Goal: Task Accomplishment & Management: Manage account settings

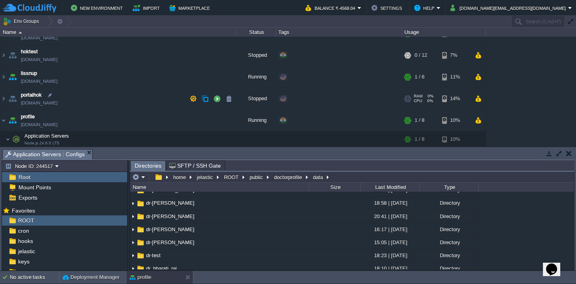
scroll to position [235, 0]
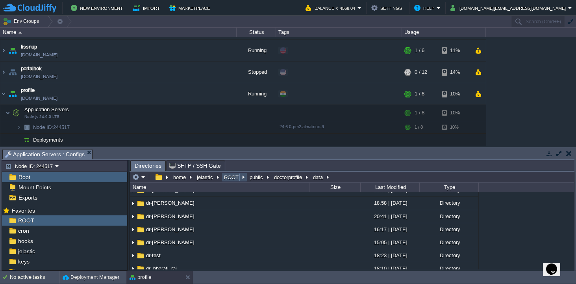
click at [231, 179] on button "ROOT" at bounding box center [232, 176] width 18 height 7
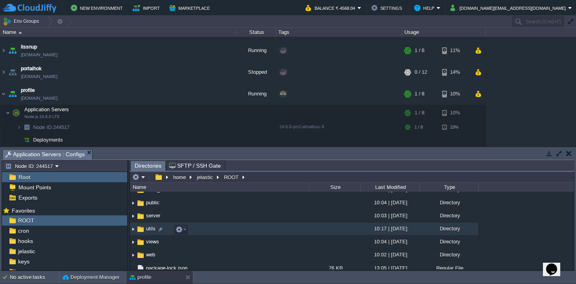
scroll to position [49, 0]
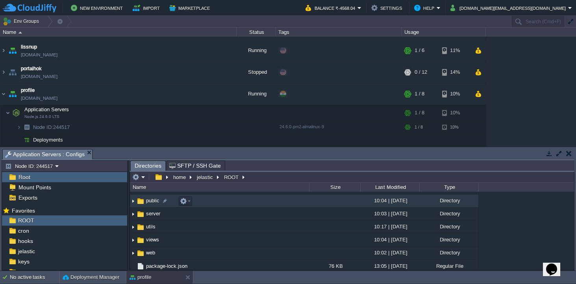
click at [156, 200] on span "public" at bounding box center [153, 200] width 16 height 7
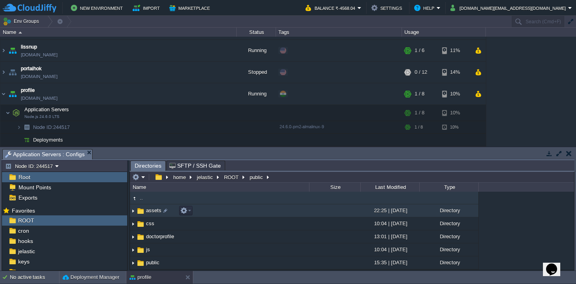
scroll to position [0, 0]
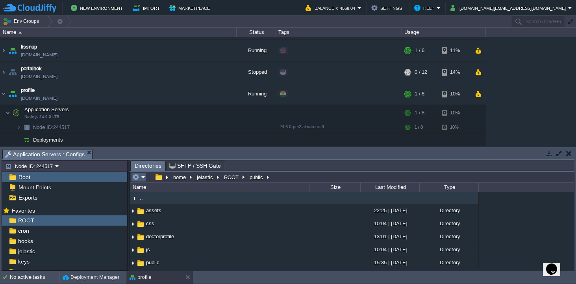
click at [144, 178] on em at bounding box center [138, 176] width 13 height 7
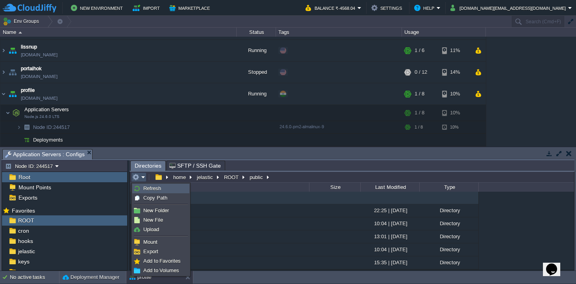
click at [147, 187] on span "Refresh" at bounding box center [152, 188] width 18 height 6
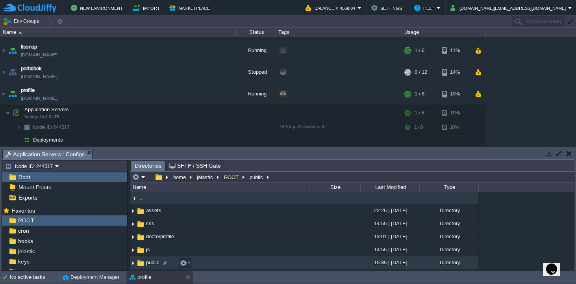
click at [142, 263] on img at bounding box center [140, 262] width 9 height 9
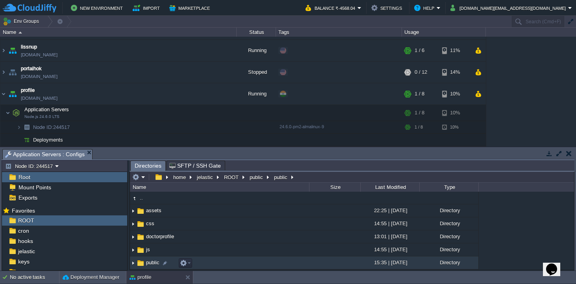
click at [142, 263] on img at bounding box center [140, 262] width 9 height 9
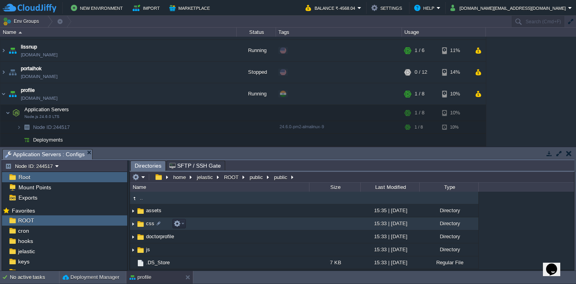
scroll to position [0, 0]
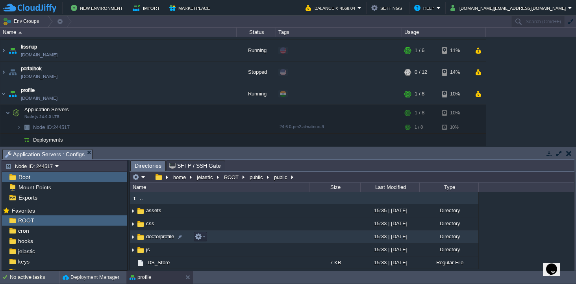
click at [139, 236] on img at bounding box center [140, 236] width 9 height 9
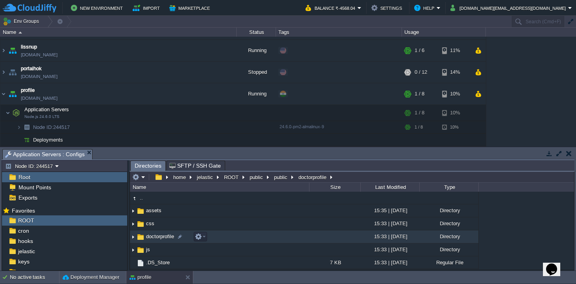
click at [139, 236] on img at bounding box center [140, 236] width 9 height 9
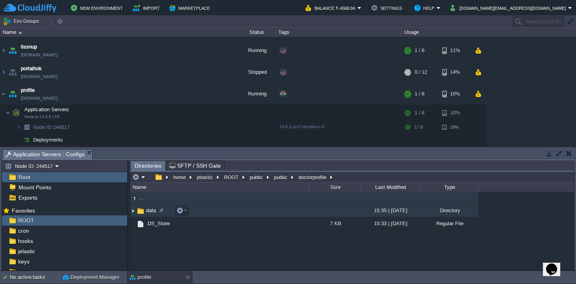
click at [152, 210] on span "data" at bounding box center [151, 210] width 12 height 7
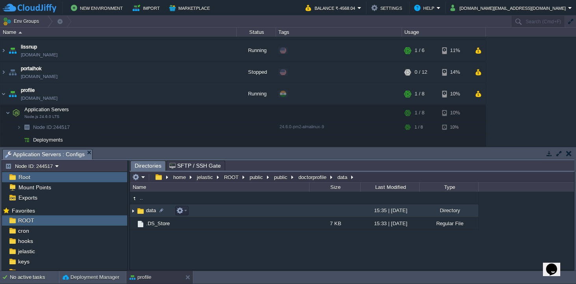
click at [152, 210] on span "data" at bounding box center [151, 210] width 12 height 7
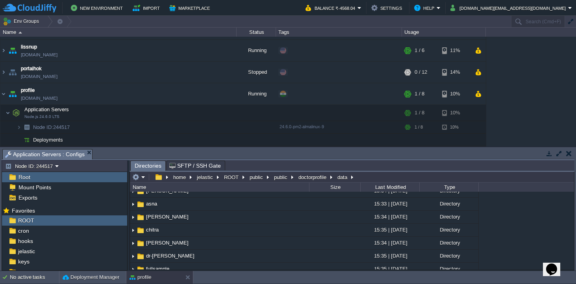
scroll to position [15, 0]
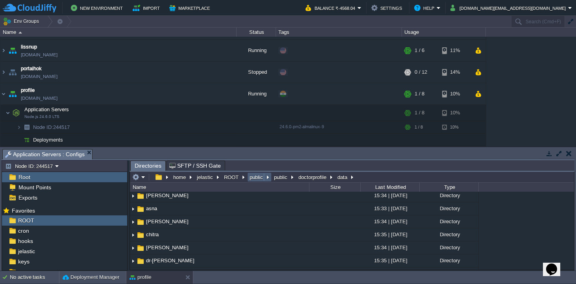
click at [258, 177] on button "public" at bounding box center [257, 176] width 17 height 7
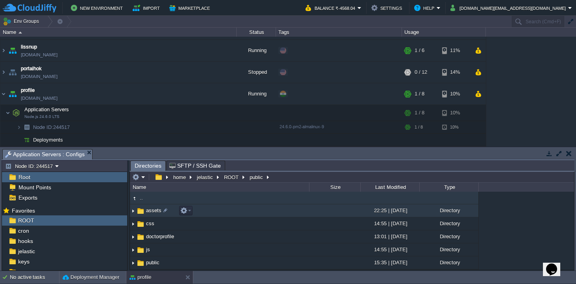
scroll to position [1, 0]
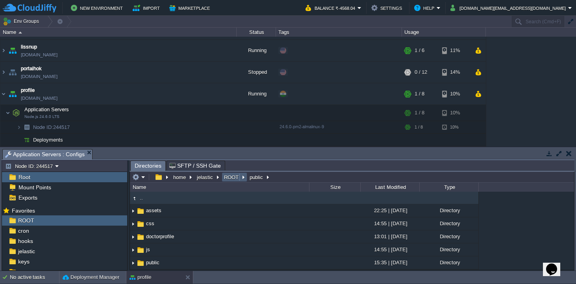
click at [230, 177] on button "ROOT" at bounding box center [232, 176] width 18 height 7
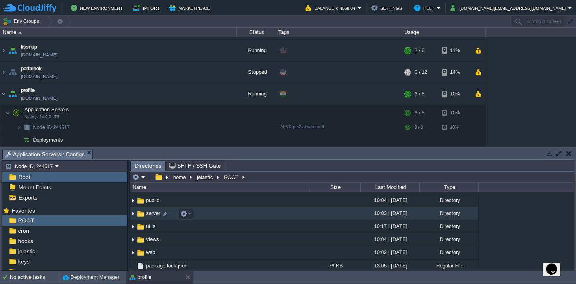
scroll to position [78, 0]
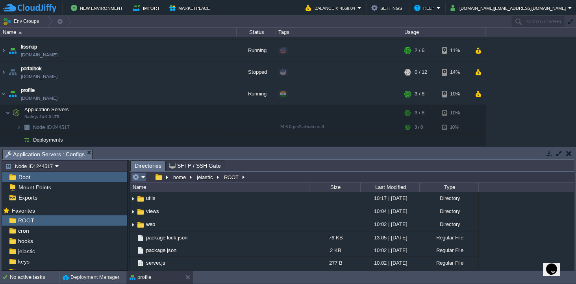
click at [143, 176] on em at bounding box center [138, 176] width 13 height 7
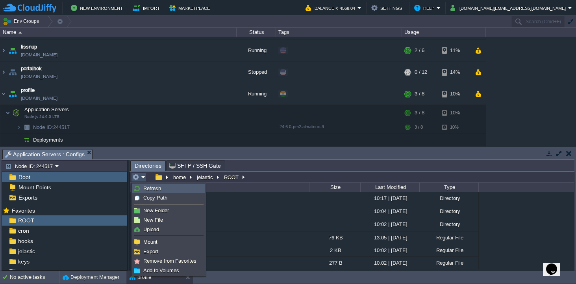
click at [149, 186] on span "Refresh" at bounding box center [152, 188] width 18 height 6
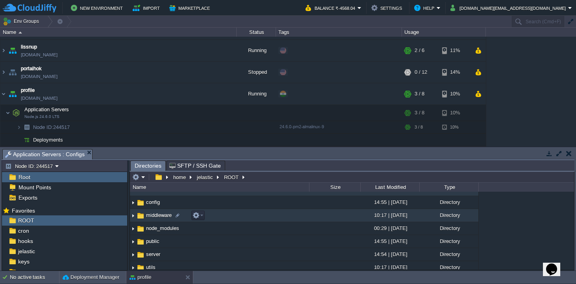
scroll to position [0, 0]
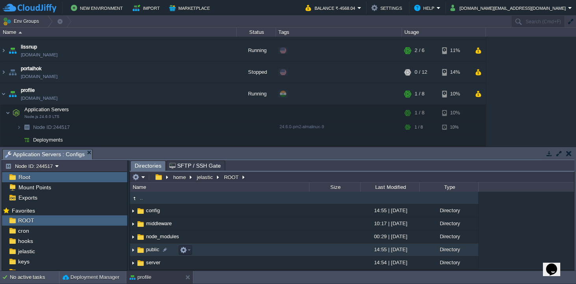
click at [150, 249] on span "public" at bounding box center [153, 249] width 16 height 7
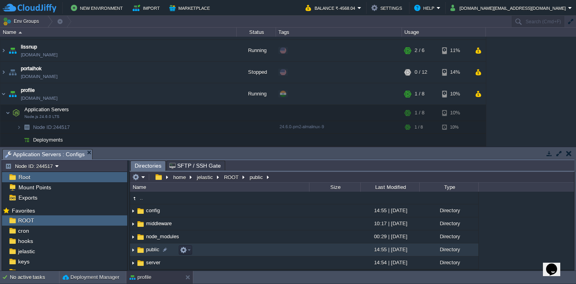
click at [150, 249] on span "public" at bounding box center [153, 249] width 16 height 7
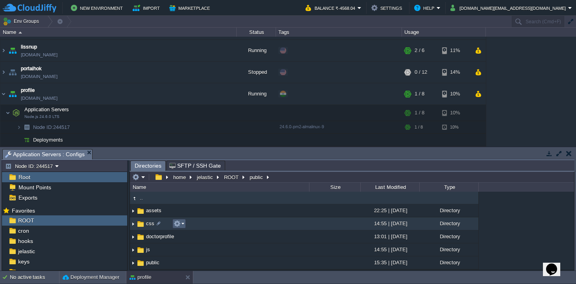
scroll to position [1, 0]
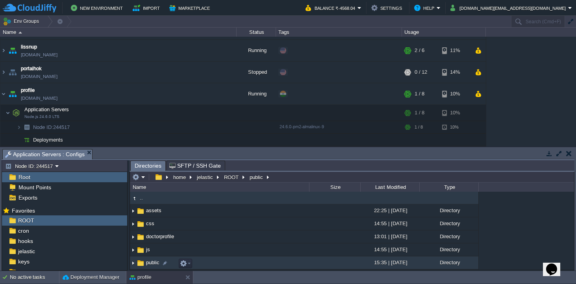
click at [143, 263] on img at bounding box center [140, 262] width 9 height 9
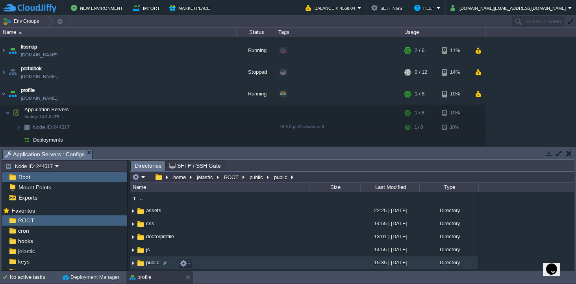
click at [143, 263] on img at bounding box center [140, 262] width 9 height 9
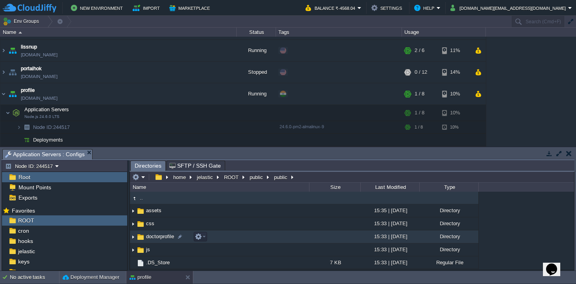
scroll to position [0, 0]
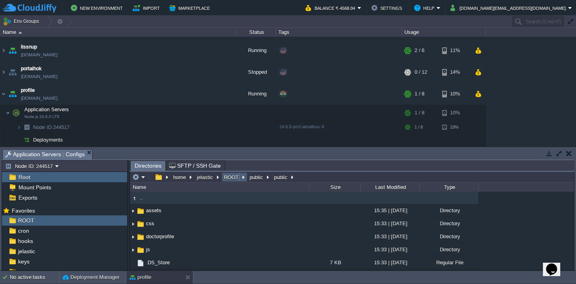
click at [234, 178] on button "ROOT" at bounding box center [232, 176] width 18 height 7
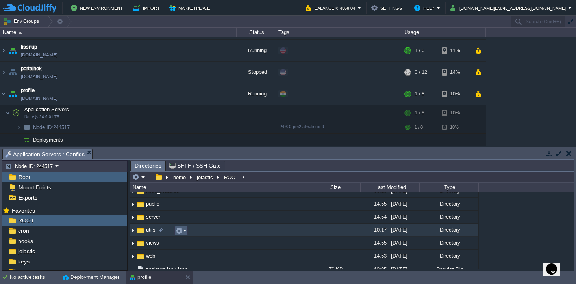
scroll to position [50, 0]
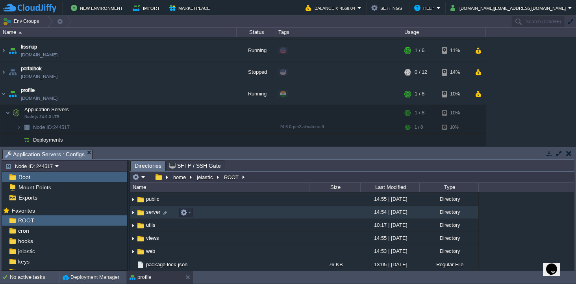
click at [154, 213] on span "server" at bounding box center [153, 211] width 17 height 7
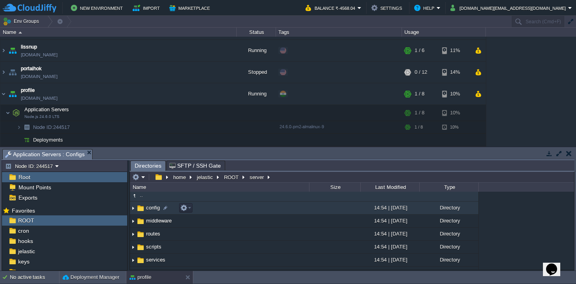
scroll to position [0, 0]
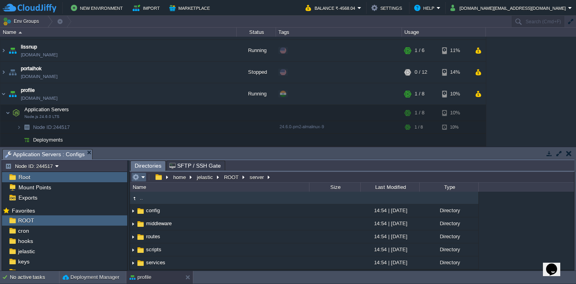
click at [145, 177] on em at bounding box center [138, 176] width 13 height 7
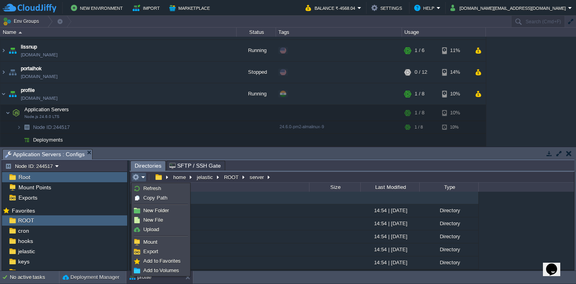
click at [150, 183] on ul "Refresh Copy Path New Folder New File Upload Mount Export Add to Favorites Add …" at bounding box center [161, 229] width 59 height 93
click at [149, 189] on span "Refresh" at bounding box center [152, 188] width 18 height 6
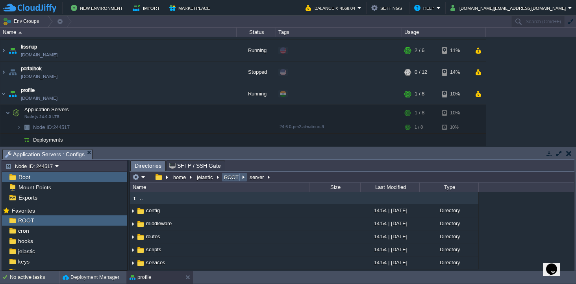
click at [225, 178] on button "ROOT" at bounding box center [232, 176] width 18 height 7
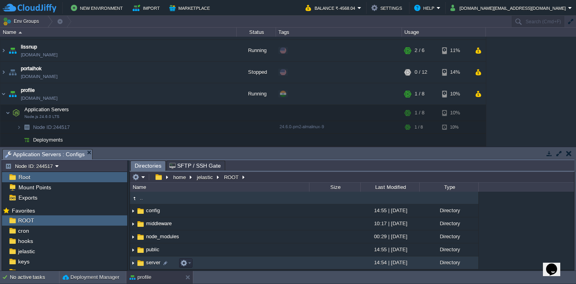
click at [149, 265] on span "server" at bounding box center [153, 262] width 17 height 7
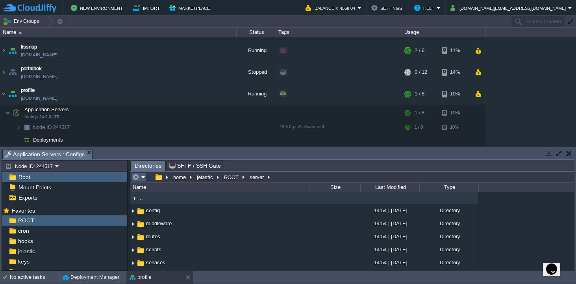
click at [145, 178] on em at bounding box center [138, 176] width 13 height 7
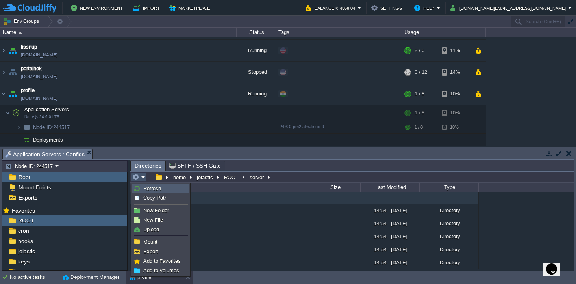
click at [149, 188] on span "Refresh" at bounding box center [152, 188] width 18 height 6
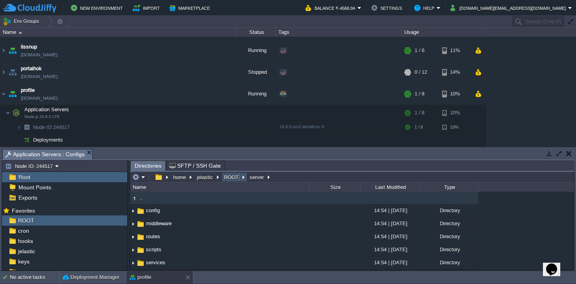
click at [226, 177] on button "ROOT" at bounding box center [232, 176] width 18 height 7
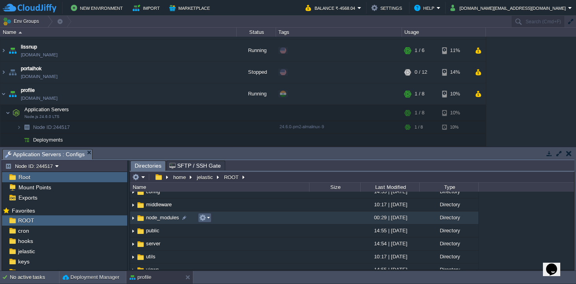
scroll to position [23, 0]
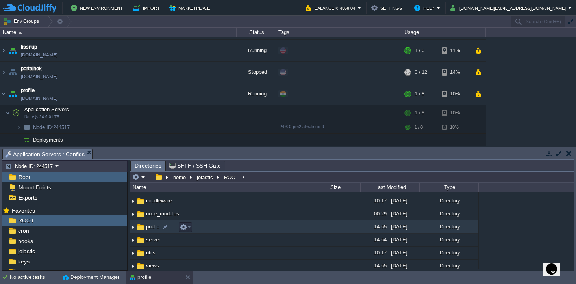
click at [139, 226] on img at bounding box center [140, 227] width 9 height 9
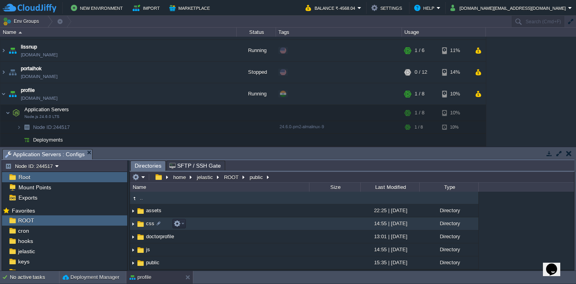
scroll to position [1, 0]
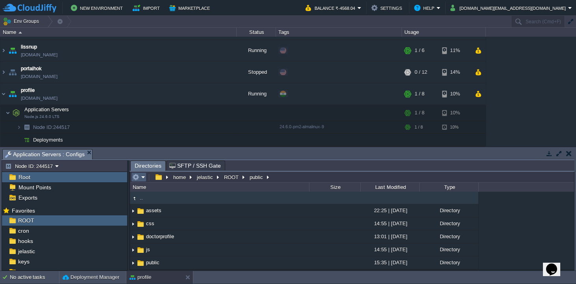
click at [144, 174] on em at bounding box center [138, 176] width 13 height 7
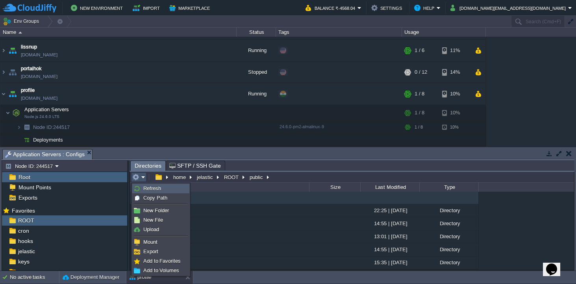
click at [152, 190] on span "Refresh" at bounding box center [152, 188] width 18 height 6
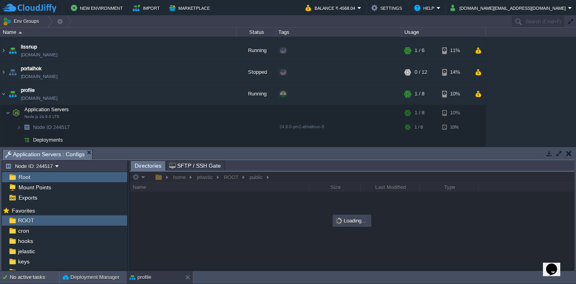
scroll to position [0, 0]
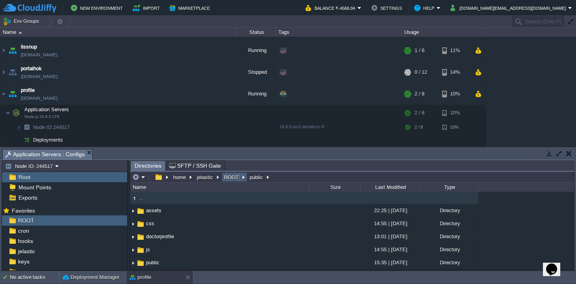
click at [226, 179] on button "ROOT" at bounding box center [232, 176] width 18 height 7
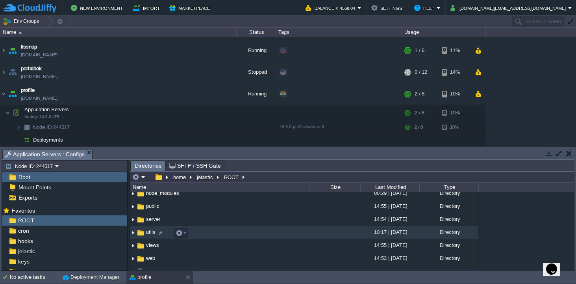
scroll to position [45, 0]
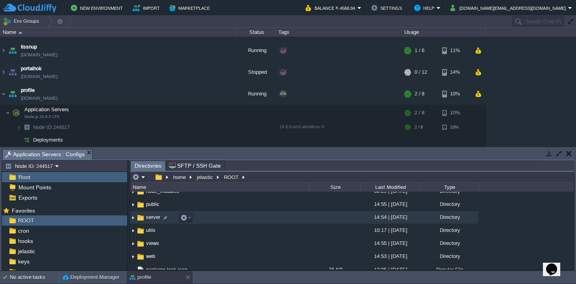
click at [148, 218] on span "server" at bounding box center [153, 216] width 17 height 7
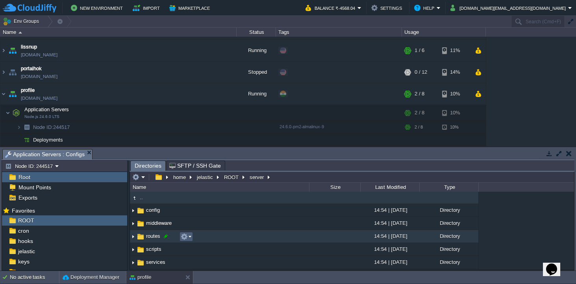
scroll to position [0, 0]
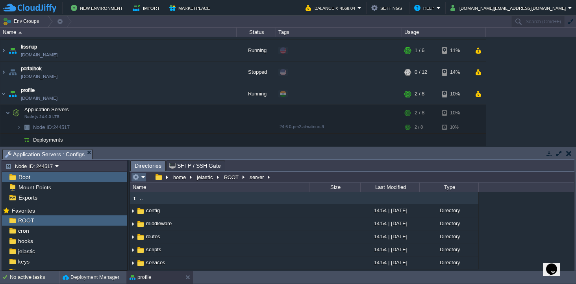
click at [145, 176] on td at bounding box center [138, 176] width 15 height 9
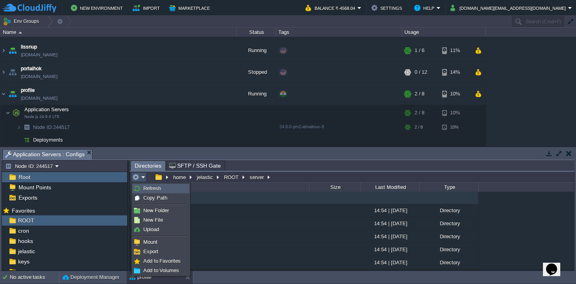
click at [149, 186] on span "Refresh" at bounding box center [152, 188] width 18 height 6
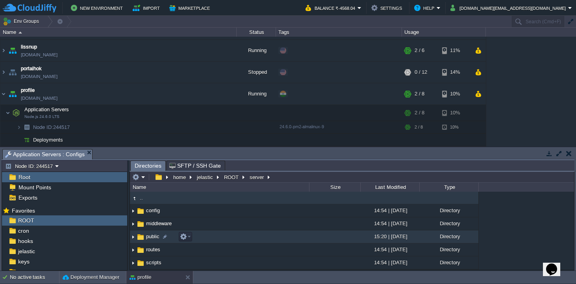
click at [152, 239] on span "public" at bounding box center [153, 236] width 16 height 7
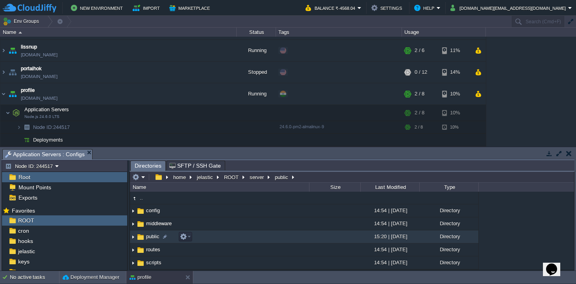
click at [152, 239] on span "public" at bounding box center [153, 236] width 16 height 7
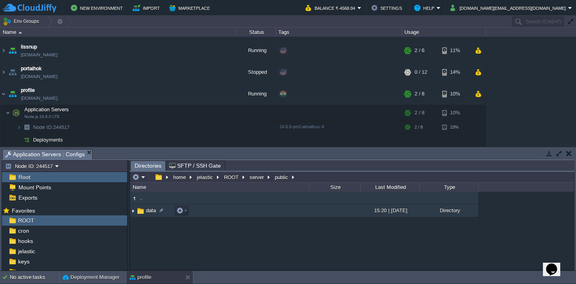
click at [150, 210] on span "data" at bounding box center [151, 210] width 12 height 7
click at [149, 210] on span "posts" at bounding box center [152, 210] width 15 height 7
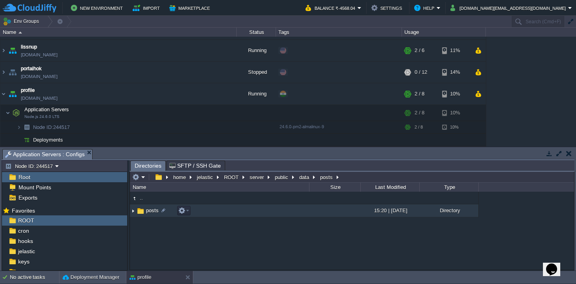
click at [149, 210] on span "posts" at bounding box center [152, 210] width 15 height 7
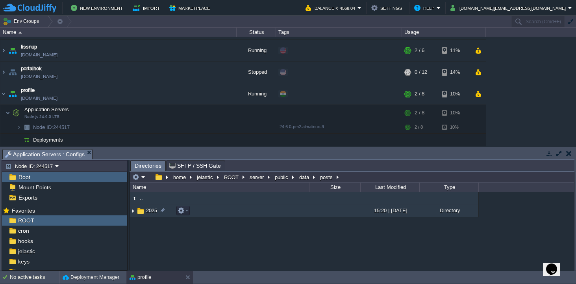
click at [149, 211] on span "2025" at bounding box center [151, 210] width 13 height 7
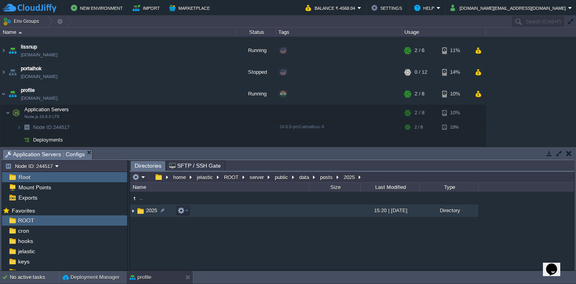
click at [149, 211] on span "2025" at bounding box center [151, 210] width 13 height 7
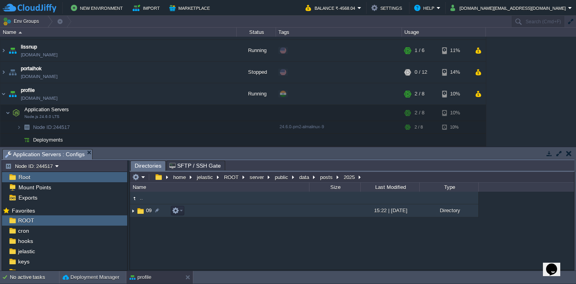
click at [139, 211] on img at bounding box center [140, 210] width 9 height 9
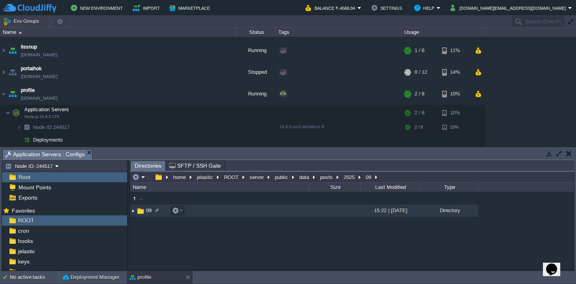
click at [139, 211] on img at bounding box center [140, 210] width 9 height 9
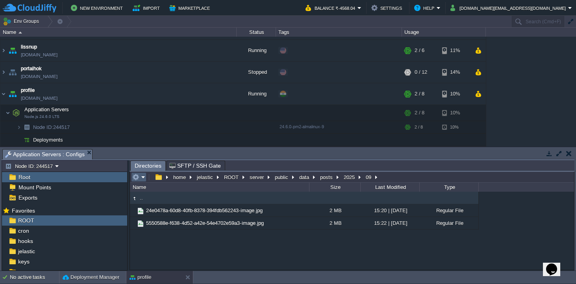
click at [145, 177] on em at bounding box center [138, 176] width 13 height 7
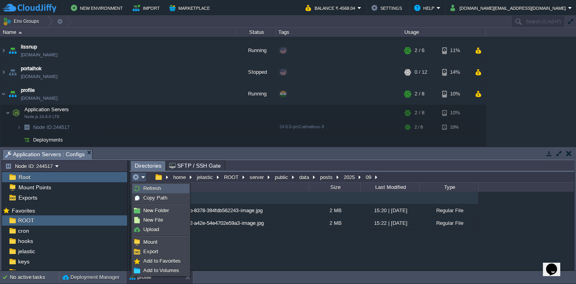
click at [147, 187] on span "Refresh" at bounding box center [152, 188] width 18 height 6
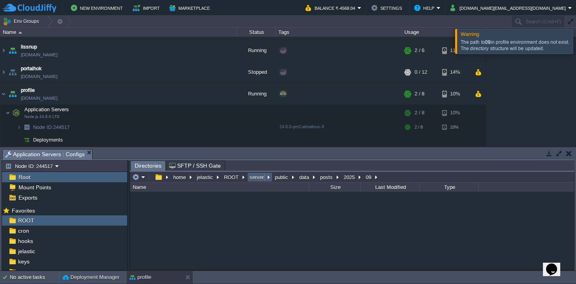
click at [259, 177] on button "server" at bounding box center [257, 176] width 17 height 7
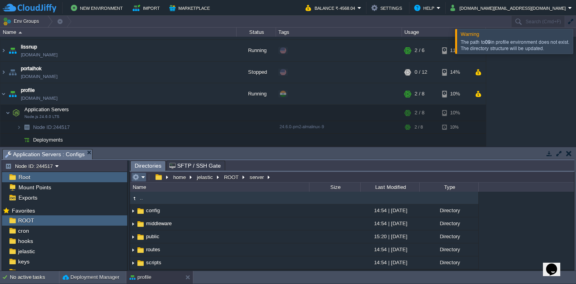
click at [145, 178] on td at bounding box center [138, 176] width 15 height 9
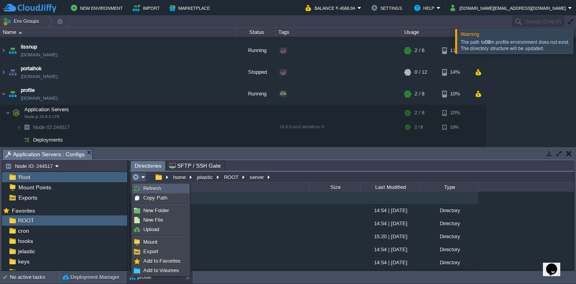
click at [154, 189] on span "Refresh" at bounding box center [152, 188] width 18 height 6
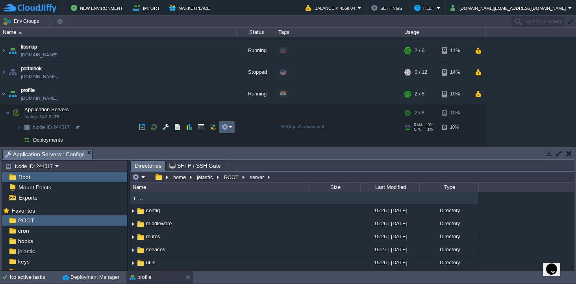
click at [232, 126] on em at bounding box center [226, 126] width 11 height 7
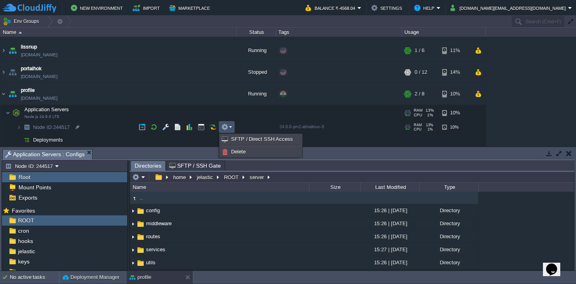
click at [89, 113] on td "Application Servers Node.js 24.6.0 LTS" at bounding box center [118, 113] width 236 height 16
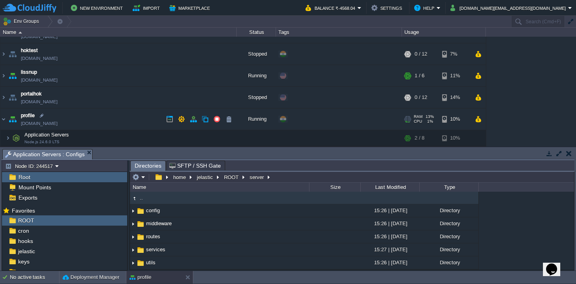
scroll to position [210, 0]
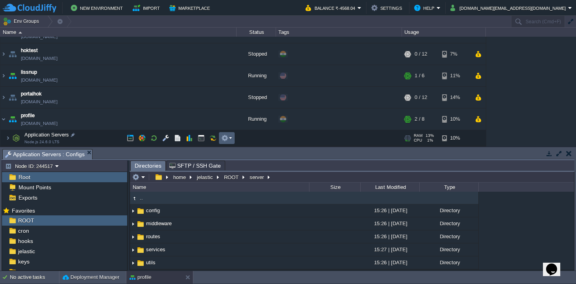
click at [232, 138] on td at bounding box center [227, 138] width 16 height 12
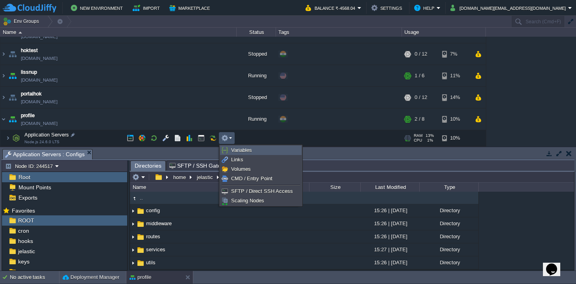
click at [239, 148] on span "Variables" at bounding box center [241, 150] width 21 height 6
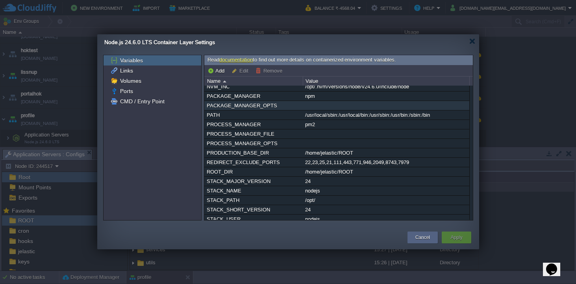
scroll to position [258, 0]
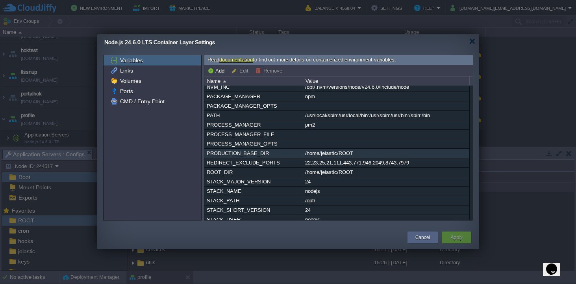
click at [339, 158] on div "/home/jelastic/ROOT" at bounding box center [386, 152] width 166 height 9
click at [334, 158] on div "/home/jelastic/ROOT" at bounding box center [386, 152] width 166 height 9
click at [334, 160] on div "APP_FILE server.js AUTO_OLD_HEAP true DATA_SOURCE database DB_HOST [DOMAIN_NAME…" at bounding box center [338, 152] width 269 height 134
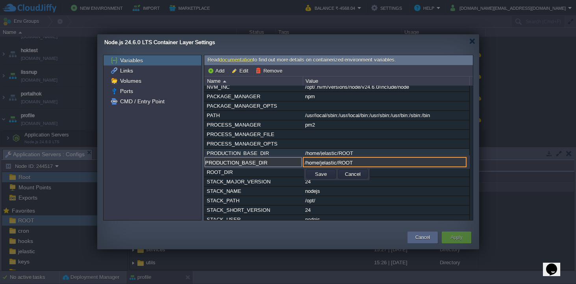
click at [334, 160] on input "/home/jelastic/ROOT" at bounding box center [385, 162] width 164 height 10
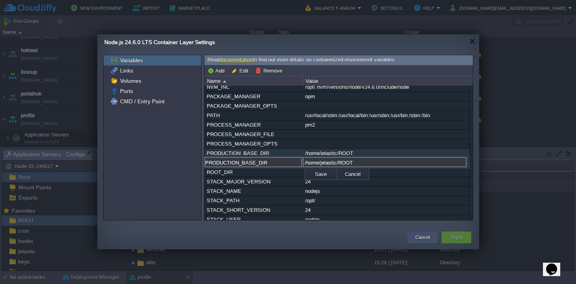
click at [422, 235] on button "Cancel" at bounding box center [423, 237] width 15 height 8
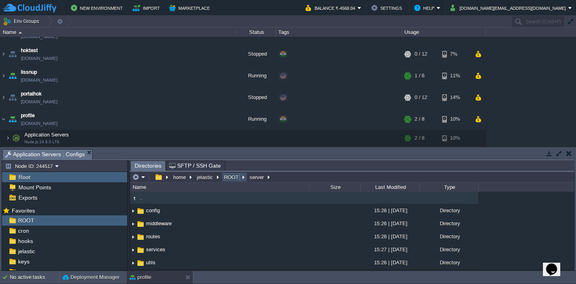
click at [233, 179] on button "ROOT" at bounding box center [232, 176] width 18 height 7
click at [146, 175] on td at bounding box center [138, 176] width 15 height 9
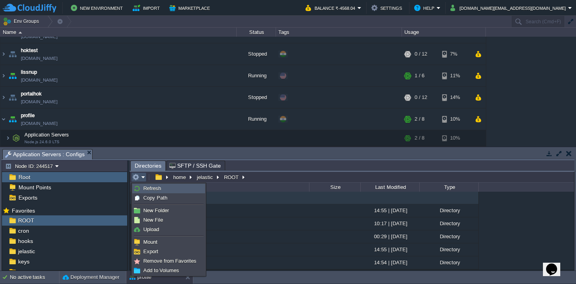
click at [150, 187] on span "Refresh" at bounding box center [152, 188] width 18 height 6
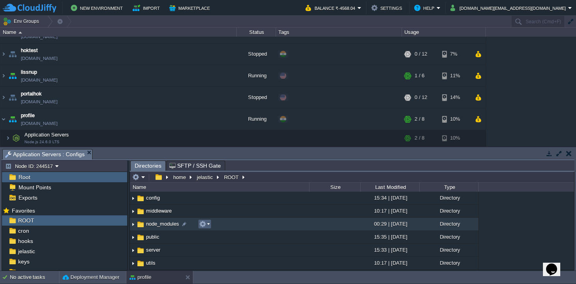
scroll to position [13, 0]
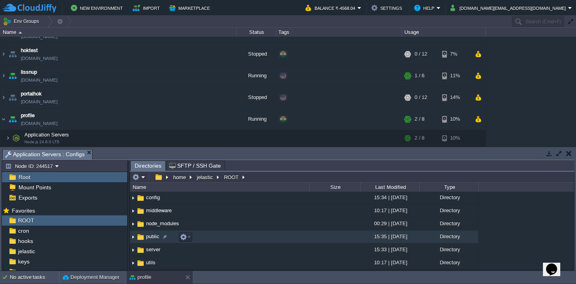
click at [159, 238] on span "public" at bounding box center [153, 236] width 16 height 7
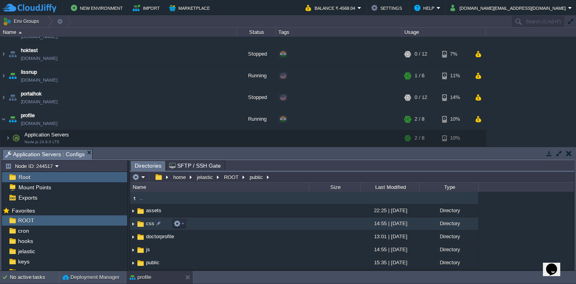
scroll to position [0, 0]
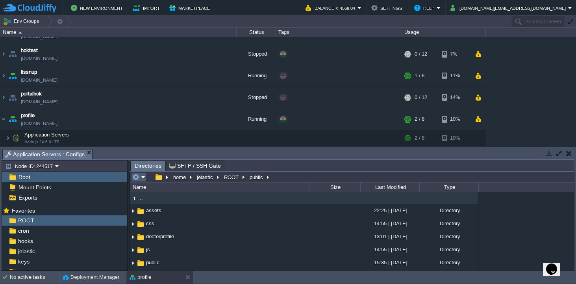
click at [143, 178] on em at bounding box center [138, 176] width 13 height 7
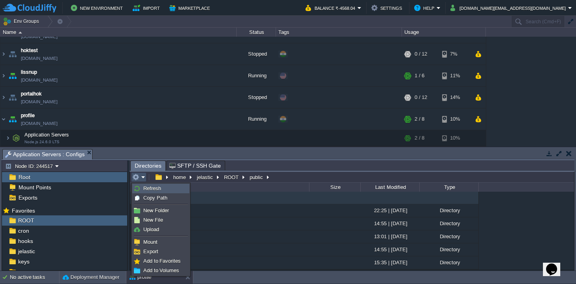
click at [149, 189] on span "Refresh" at bounding box center [152, 188] width 18 height 6
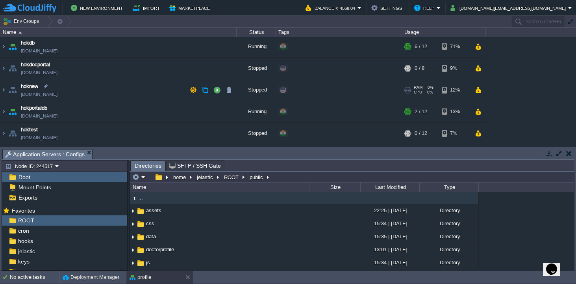
scroll to position [130, 0]
click at [3, 46] on img at bounding box center [3, 47] width 6 height 21
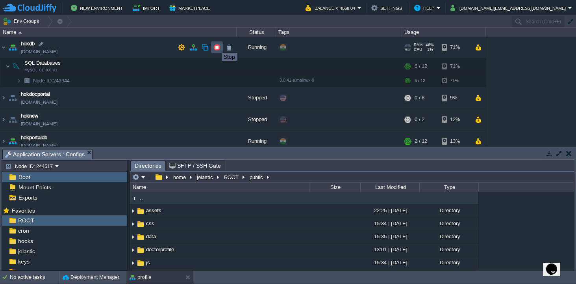
click at [216, 46] on button "button" at bounding box center [216, 47] width 7 height 7
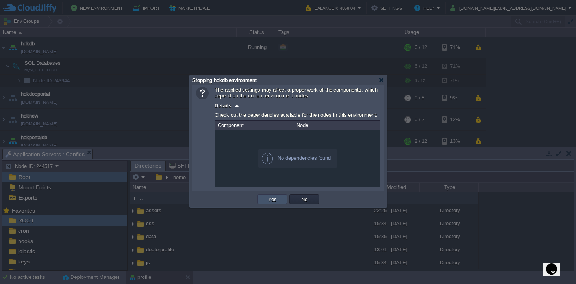
click at [276, 201] on button "Yes" at bounding box center [272, 198] width 13 height 7
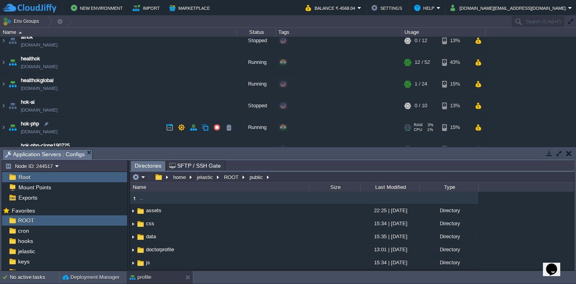
scroll to position [1, 0]
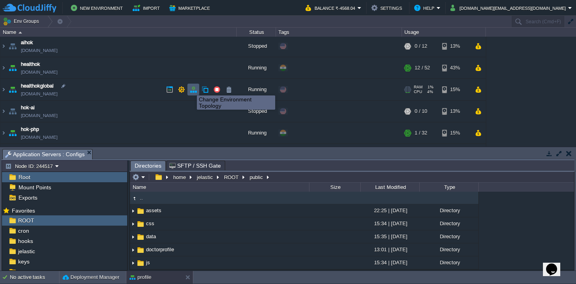
click at [194, 89] on button "button" at bounding box center [193, 89] width 7 height 7
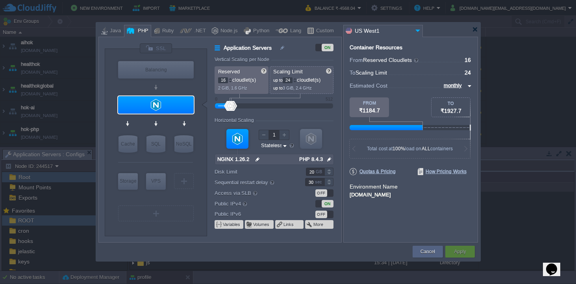
click at [419, 31] on img at bounding box center [417, 30] width 9 height 11
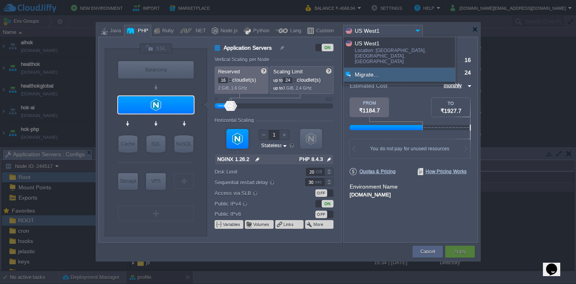
click at [368, 68] on div "Migrate..." at bounding box center [399, 75] width 111 height 14
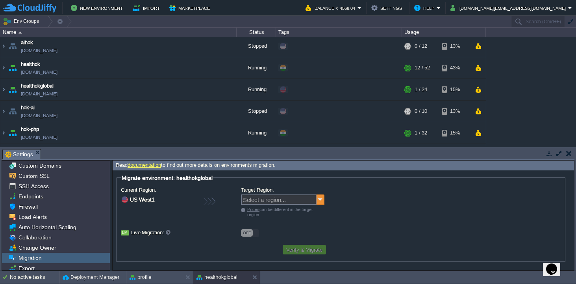
click at [322, 200] on img at bounding box center [321, 199] width 8 height 10
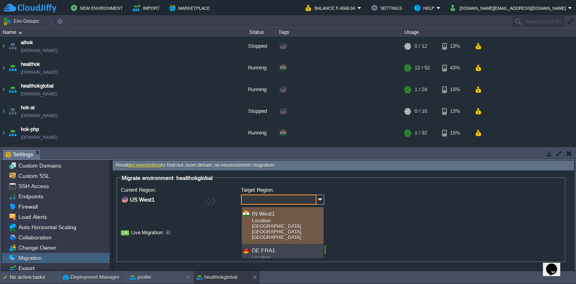
click at [297, 220] on div "Location: [GEOGRAPHIC_DATA], [GEOGRAPHIC_DATA], [GEOGRAPHIC_DATA]" at bounding box center [287, 230] width 70 height 24
type input "IN West1"
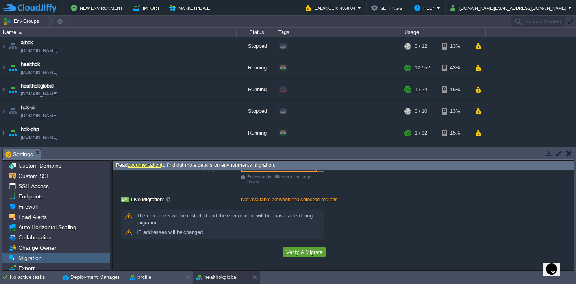
scroll to position [35, 0]
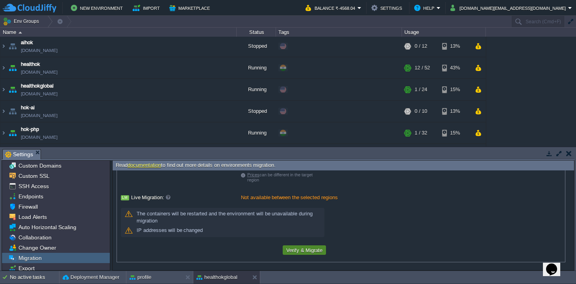
click at [302, 250] on button "Verify & Migrate" at bounding box center [304, 249] width 41 height 7
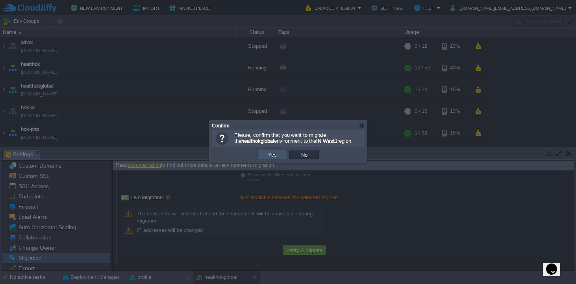
click at [269, 154] on button "Yes" at bounding box center [272, 154] width 13 height 7
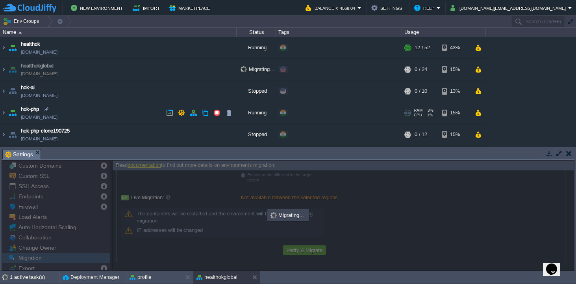
scroll to position [0, 0]
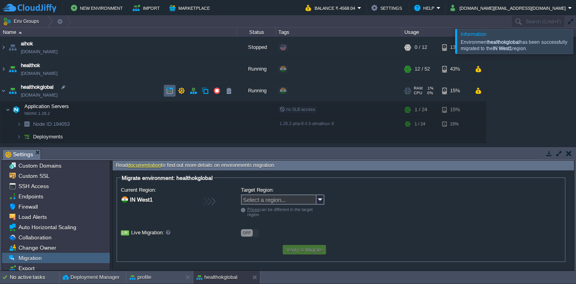
click at [169, 92] on button "button" at bounding box center [169, 90] width 7 height 7
click at [5, 90] on img at bounding box center [3, 90] width 6 height 21
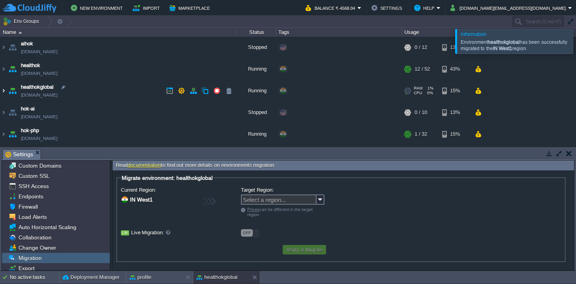
click at [5, 91] on img at bounding box center [3, 90] width 6 height 21
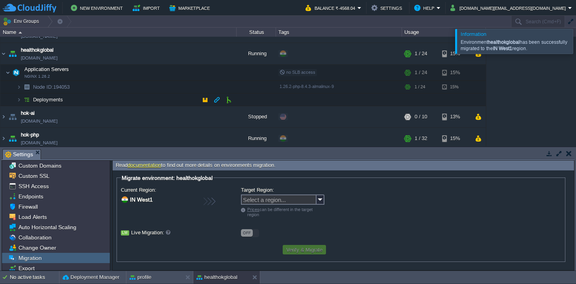
scroll to position [38, 0]
click at [19, 85] on img at bounding box center [19, 86] width 5 height 12
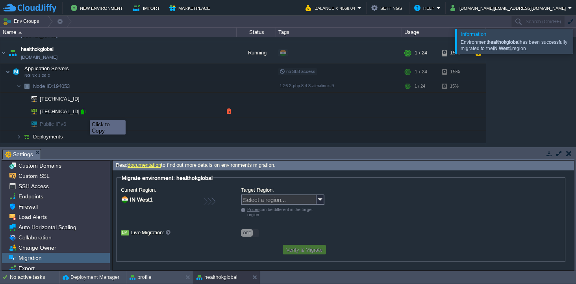
click at [84, 113] on div at bounding box center [83, 111] width 7 height 7
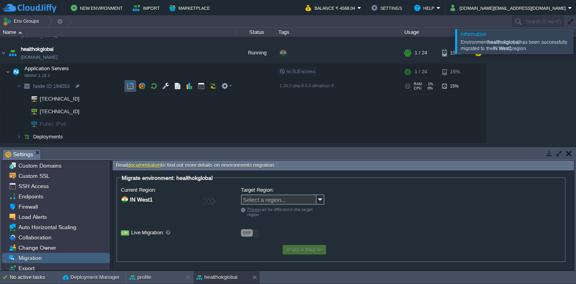
click at [131, 85] on button "button" at bounding box center [130, 85] width 7 height 7
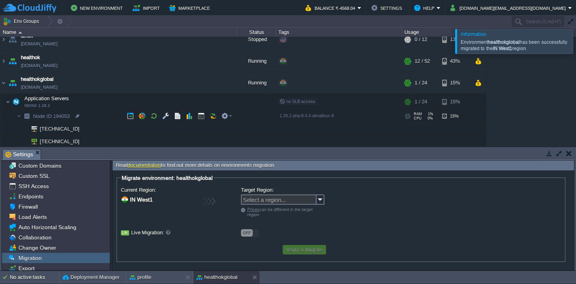
scroll to position [0, 0]
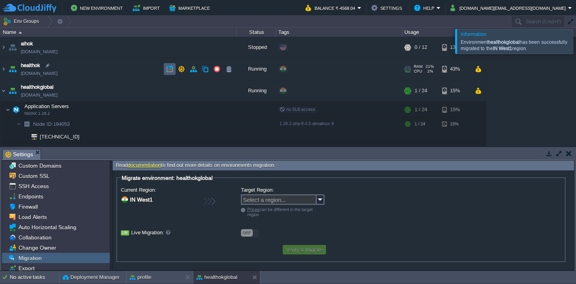
click at [168, 66] on button "button" at bounding box center [169, 68] width 7 height 7
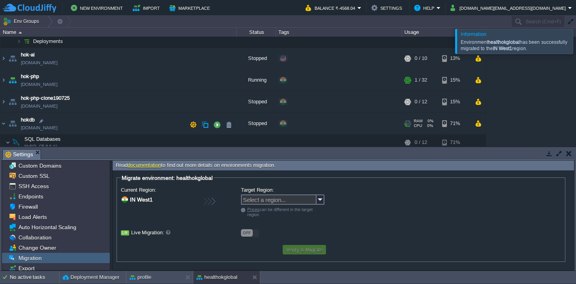
scroll to position [133, 0]
click at [6, 80] on img at bounding box center [3, 80] width 6 height 21
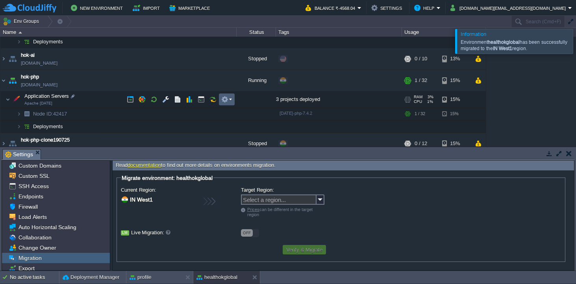
click at [231, 100] on em at bounding box center [226, 99] width 11 height 7
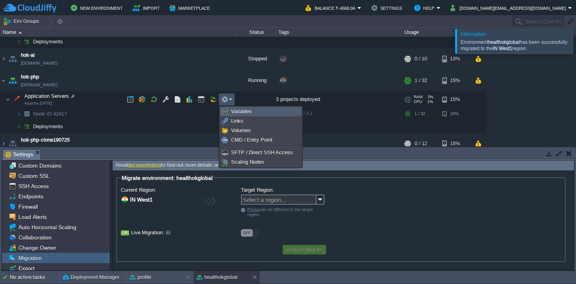
click at [245, 111] on span "Variables" at bounding box center [241, 111] width 21 height 6
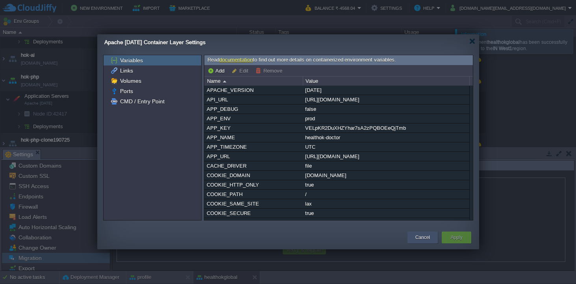
click at [421, 234] on button "Cancel" at bounding box center [423, 237] width 15 height 8
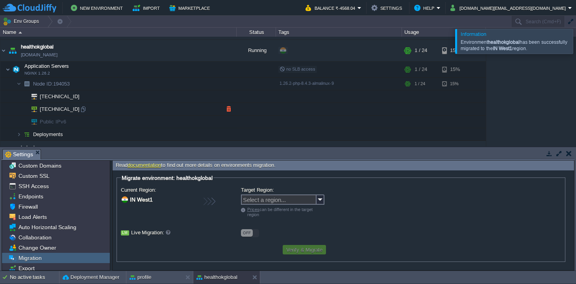
scroll to position [44, 0]
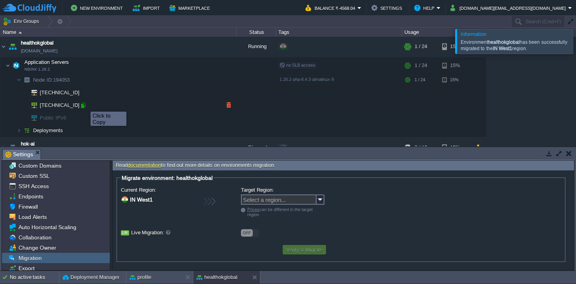
click at [85, 104] on div at bounding box center [83, 105] width 7 height 7
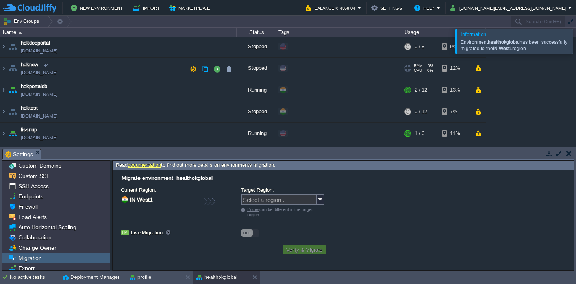
scroll to position [306, 0]
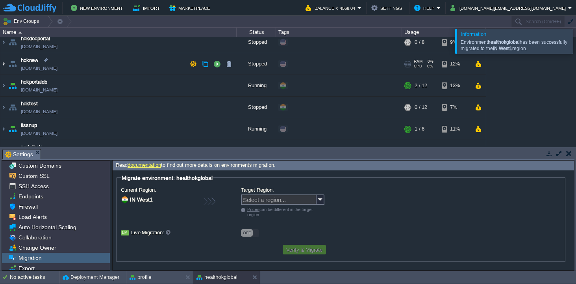
click at [5, 63] on img at bounding box center [3, 63] width 6 height 21
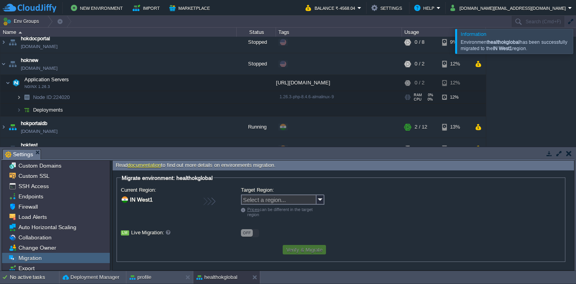
click at [19, 98] on img at bounding box center [19, 97] width 5 height 12
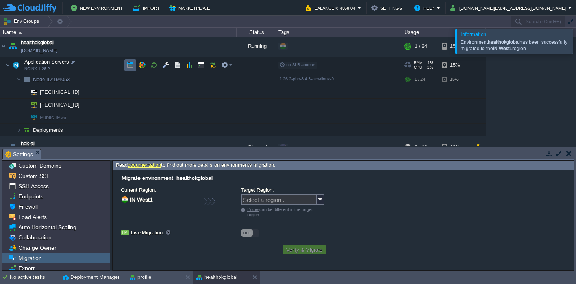
scroll to position [0, 0]
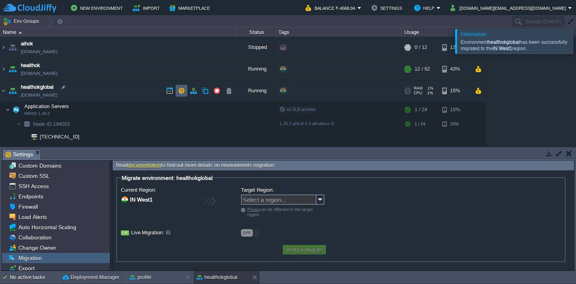
click at [185, 89] on td at bounding box center [182, 91] width 12 height 12
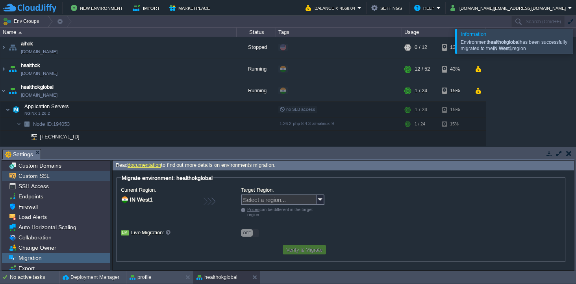
click at [33, 178] on span "Custom SSL" at bounding box center [34, 175] width 34 height 7
